Goal: Browse casually

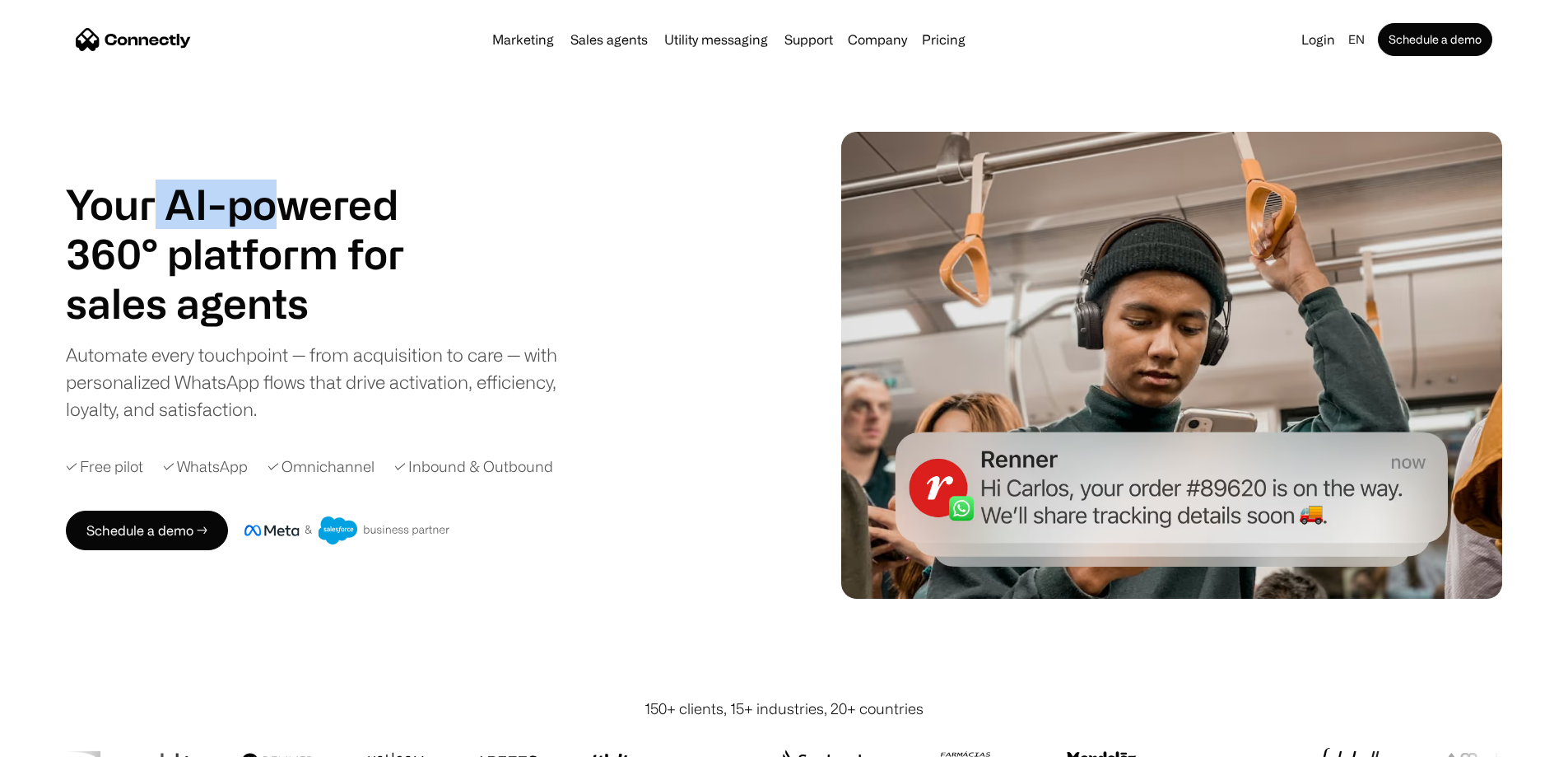
drag, startPoint x: 230, startPoint y: 191, endPoint x: 397, endPoint y: 198, distance: 167.1
click at [397, 198] on h1 "Your AI-powered 360° platform for" at bounding box center [255, 229] width 378 height 99
drag, startPoint x: 424, startPoint y: 280, endPoint x: 331, endPoint y: 270, distance: 93.5
click at [333, 270] on h1 "Your AI-powered 360° platform for" at bounding box center [255, 229] width 378 height 99
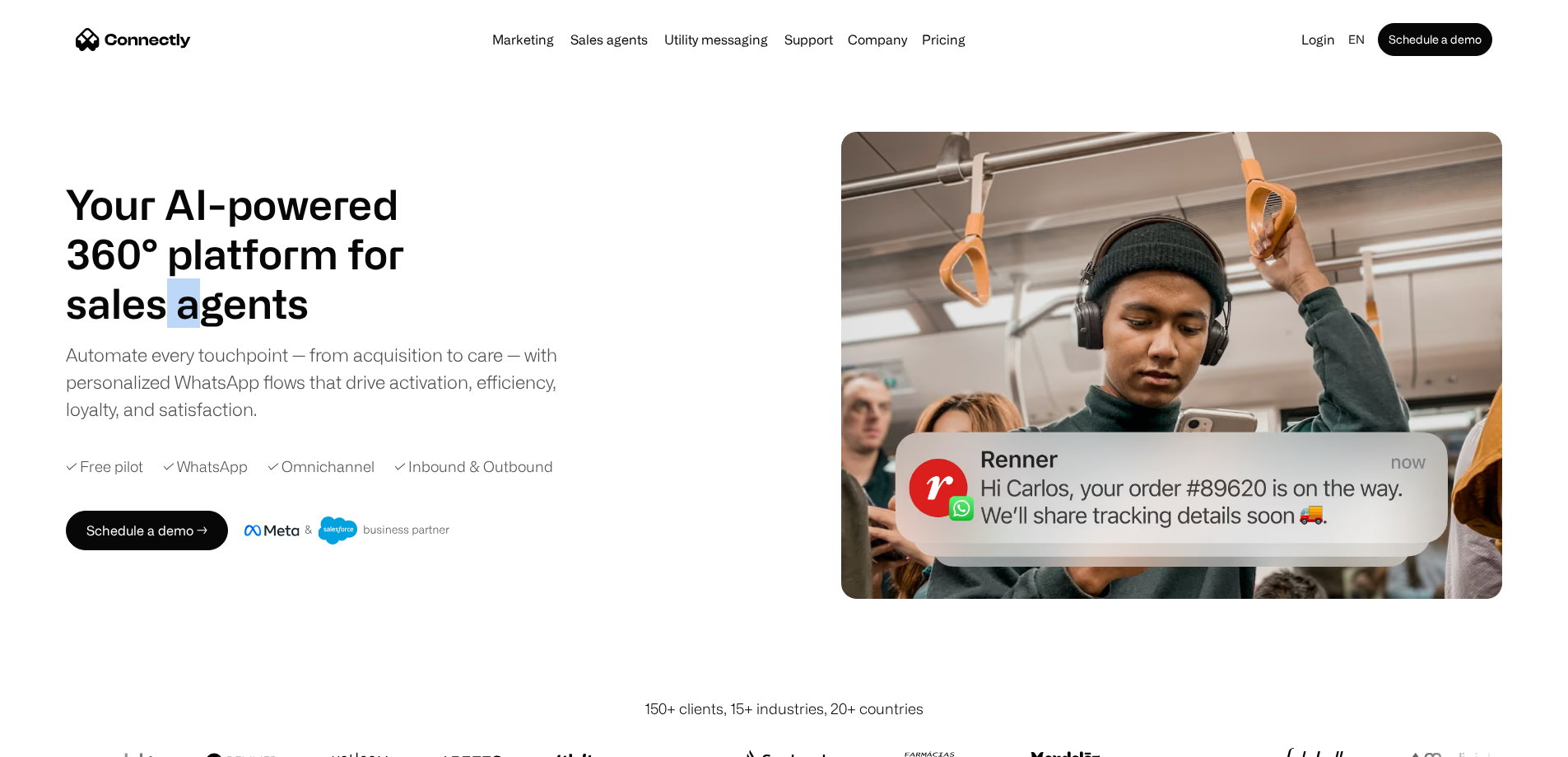
drag, startPoint x: 234, startPoint y: 329, endPoint x: 302, endPoint y: 342, distance: 69.2
click at [302, 327] on h1 "sales agents" at bounding box center [255, 303] width 378 height 49
click at [303, 345] on div "Your AI-powered 360° platform for sales agents support utility sales agents Aut…" at bounding box center [325, 301] width 518 height 243
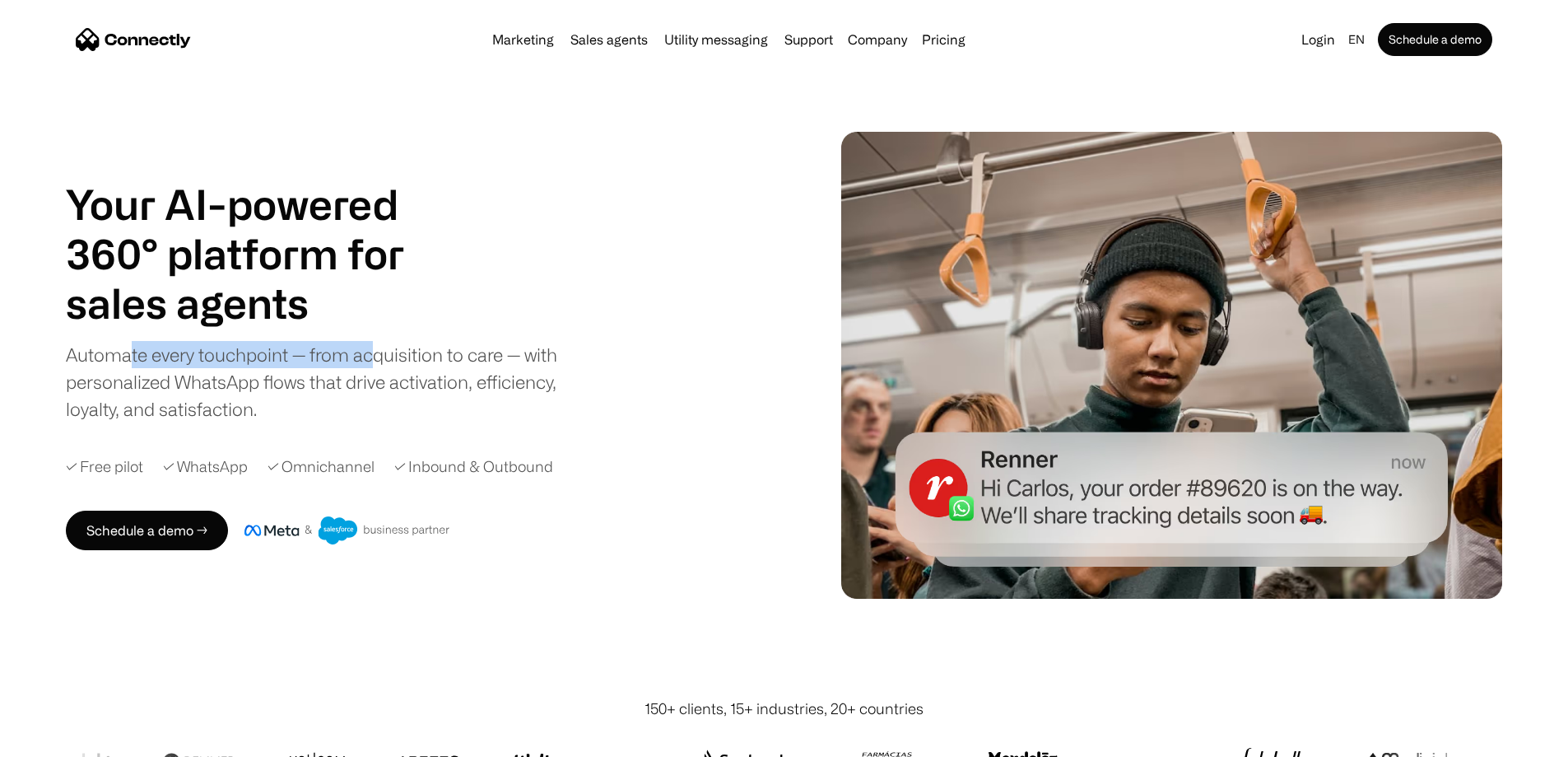
drag, startPoint x: 185, startPoint y: 378, endPoint x: 451, endPoint y: 380, distance: 266.0
click at [451, 380] on div "Automate every touchpoint — from acquisition to care — with personalized WhatsA…" at bounding box center [325, 381] width 518 height 82
click at [455, 380] on div "Automate every touchpoint — from acquisition to care — with personalized WhatsA…" at bounding box center [325, 381] width 518 height 82
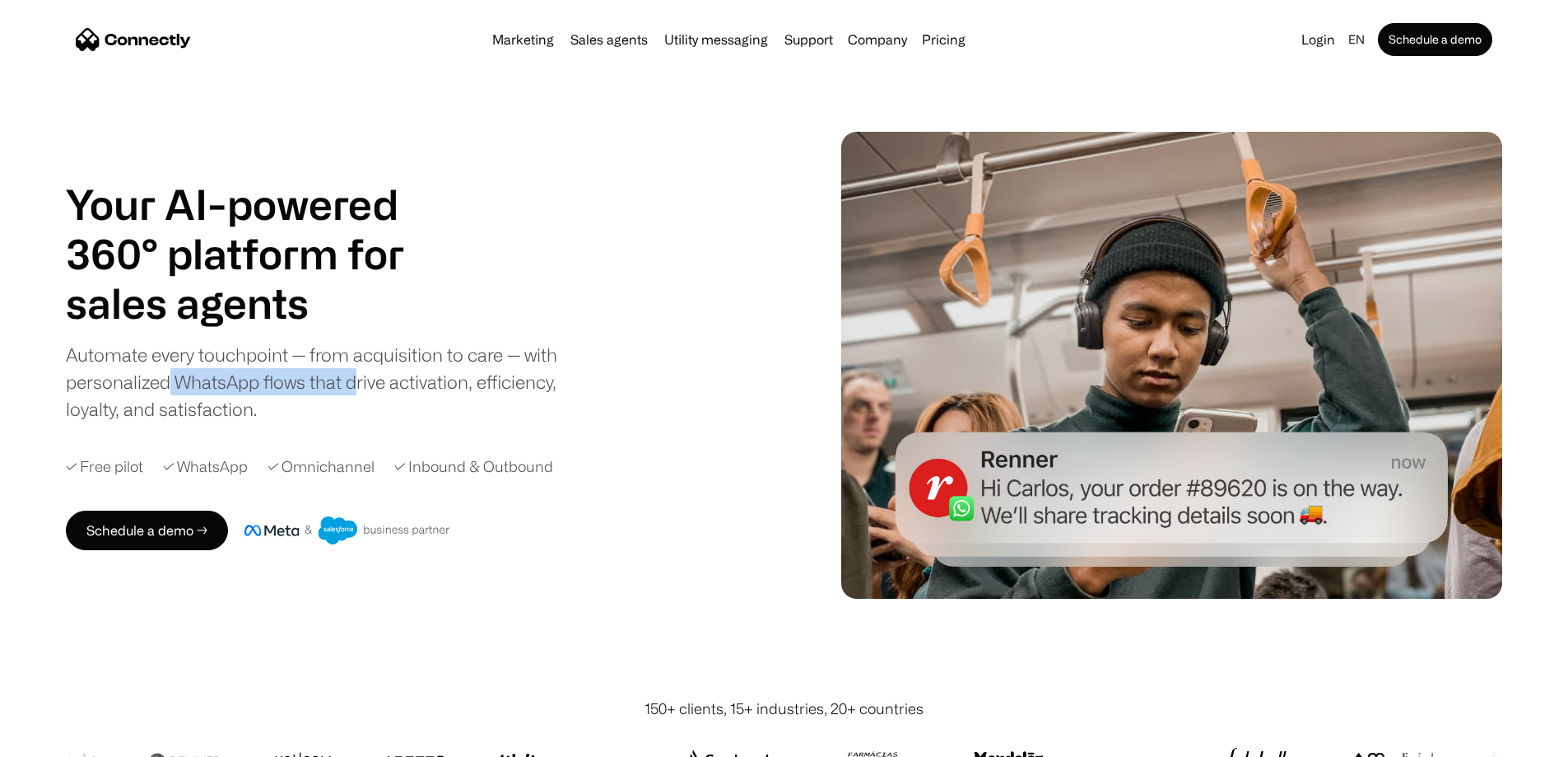
drag, startPoint x: 478, startPoint y: 395, endPoint x: 272, endPoint y: 393, distance: 206.0
click at [272, 393] on div "Automate every touchpoint — from acquisition to care — with personalized WhatsA…" at bounding box center [325, 381] width 518 height 82
